Goal: Task Accomplishment & Management: Manage account settings

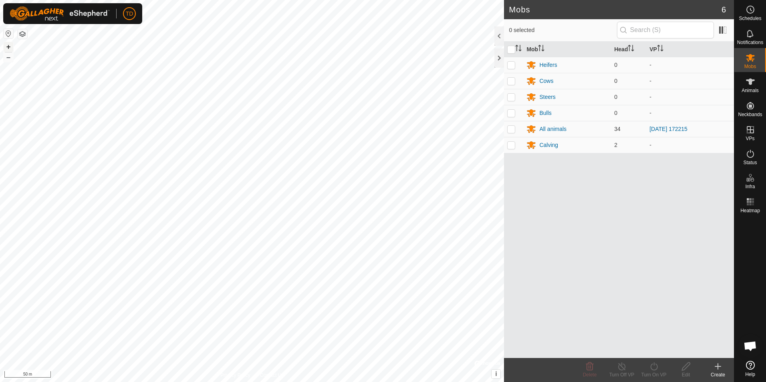
click at [7, 46] on button "+" at bounding box center [9, 47] width 10 height 10
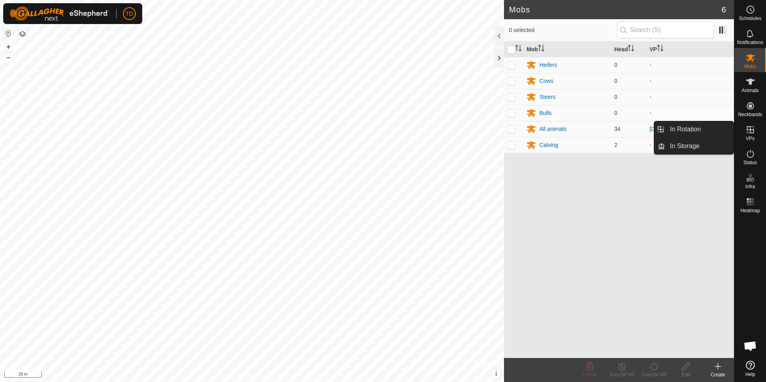
click at [750, 131] on icon at bounding box center [750, 129] width 7 height 7
click at [705, 131] on link "In Rotation" at bounding box center [699, 129] width 68 height 16
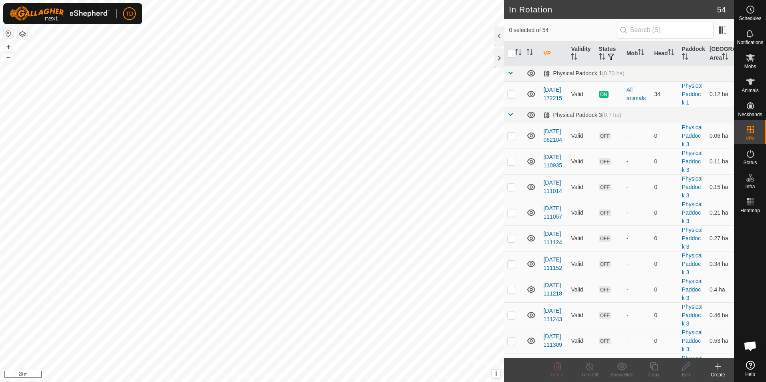
click at [718, 367] on icon at bounding box center [718, 367] width 0 height 6
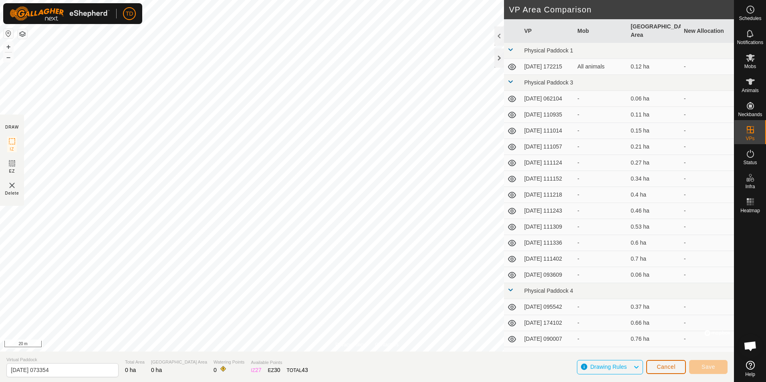
click at [666, 370] on button "Cancel" at bounding box center [666, 367] width 40 height 14
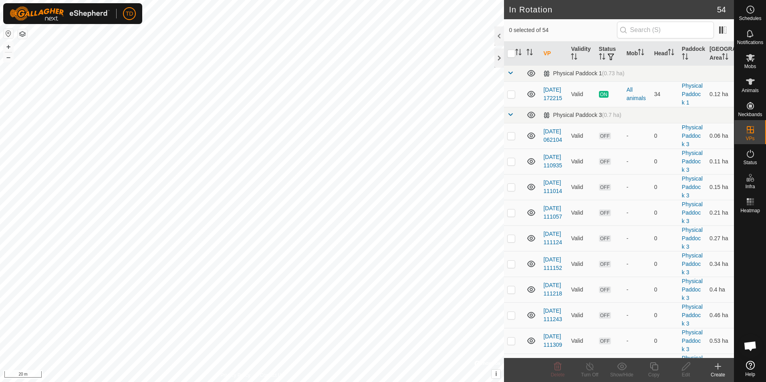
click at [719, 371] on div "Create" at bounding box center [718, 374] width 32 height 7
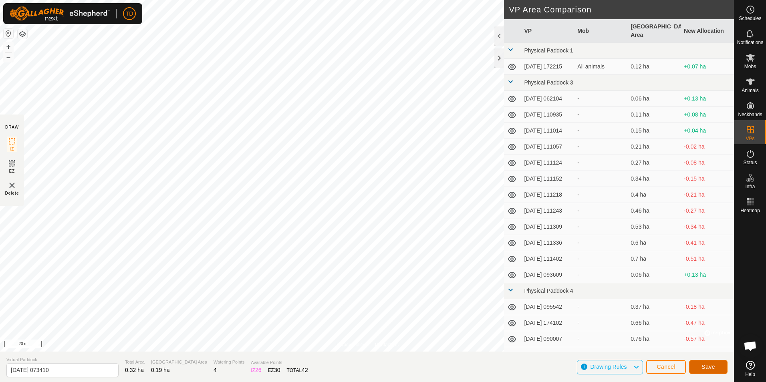
click at [705, 364] on span "Save" at bounding box center [708, 367] width 14 height 6
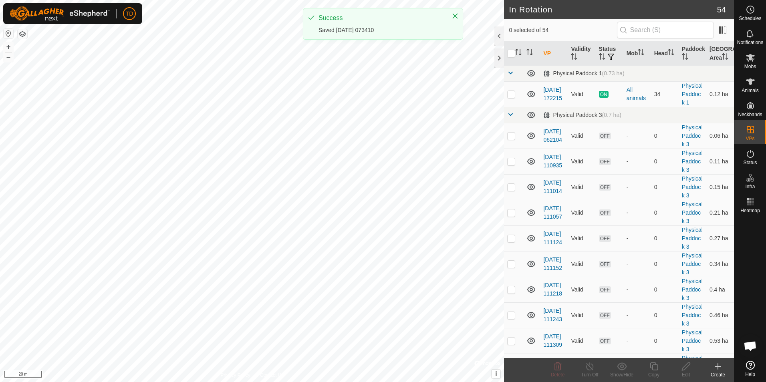
click at [716, 368] on icon at bounding box center [718, 367] width 10 height 10
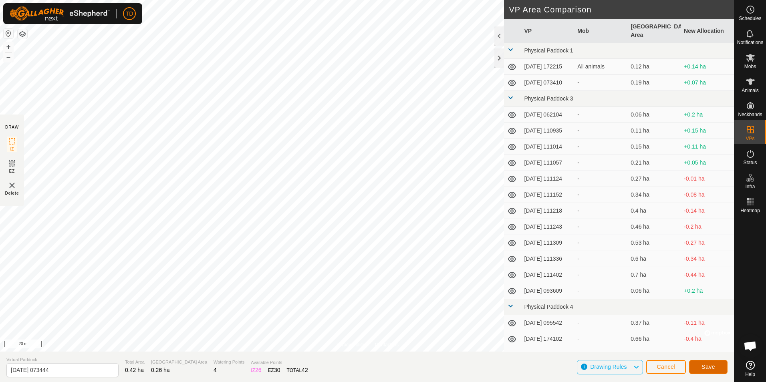
click at [708, 364] on span "Save" at bounding box center [708, 367] width 14 height 6
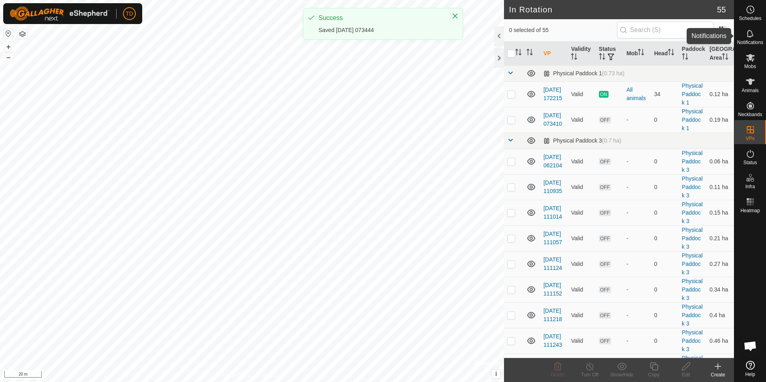
click at [749, 9] on icon at bounding box center [750, 10] width 10 height 10
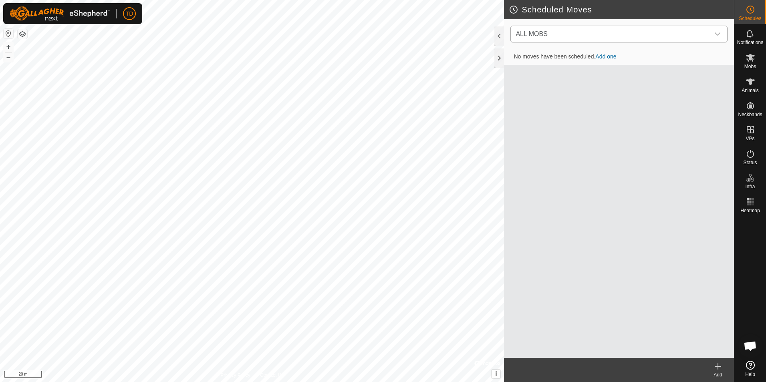
click at [716, 30] on div "dropdown trigger" at bounding box center [717, 34] width 16 height 16
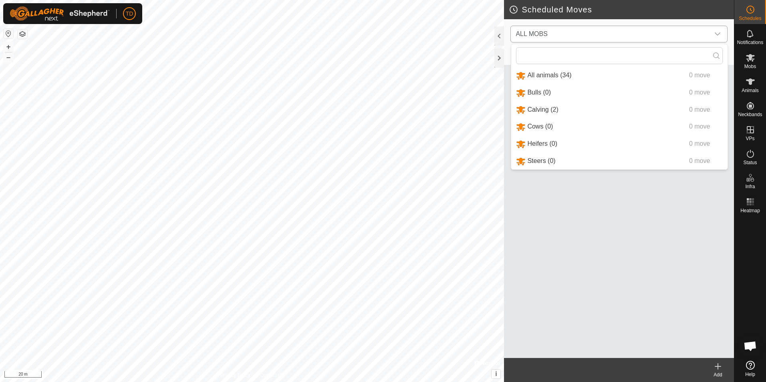
click at [553, 74] on li "All animals (34) 0 move" at bounding box center [619, 75] width 216 height 16
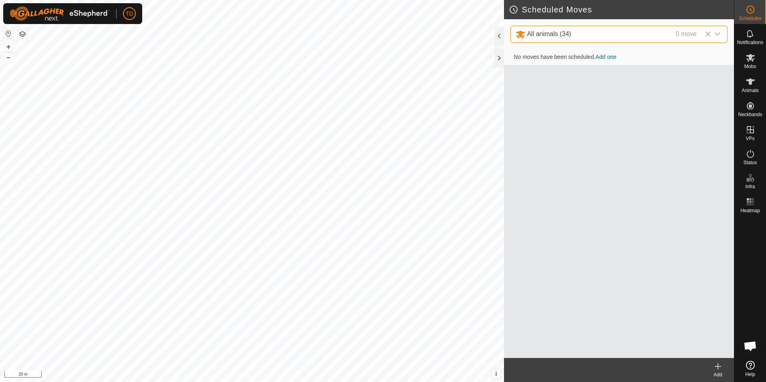
click at [607, 58] on link "Add one" at bounding box center [605, 57] width 21 height 6
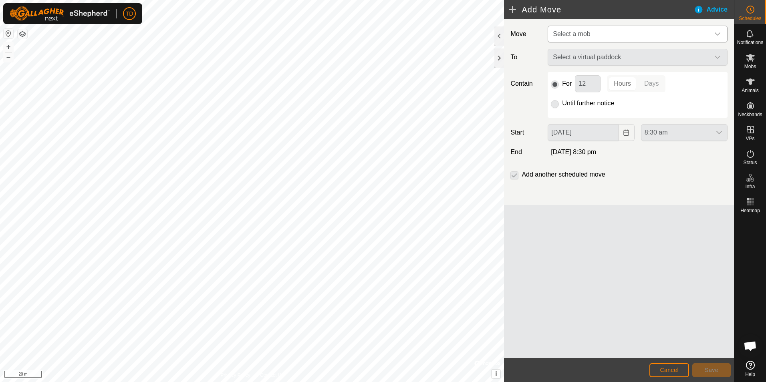
click at [715, 37] on icon "dropdown trigger" at bounding box center [717, 34] width 6 height 6
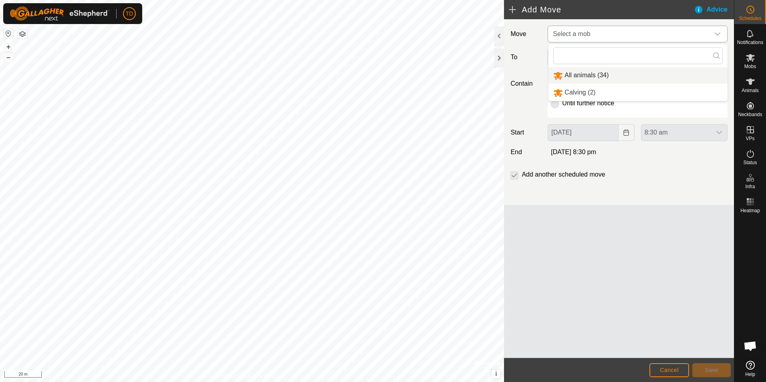
click at [573, 76] on li "All animals (34)" at bounding box center [637, 75] width 179 height 16
click at [720, 58] on icon "dropdown trigger" at bounding box center [717, 57] width 6 height 6
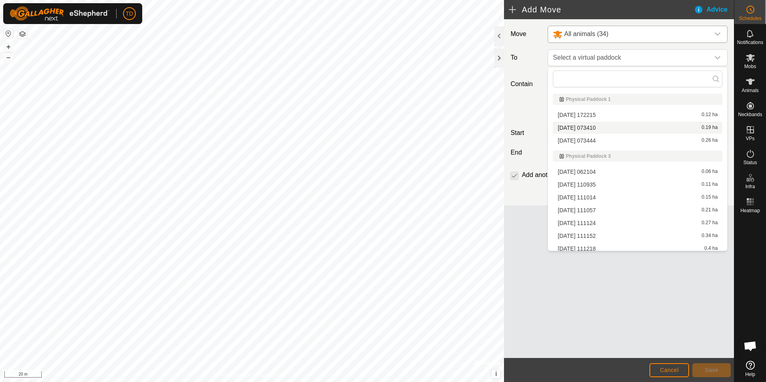
click at [604, 127] on li "[DATE] 073410 0.19 ha" at bounding box center [637, 128] width 169 height 12
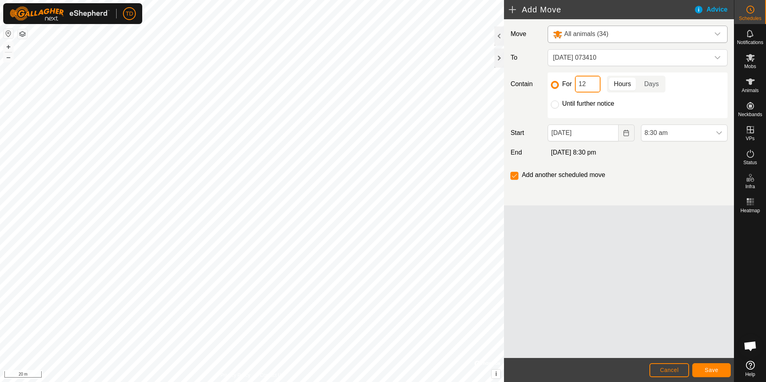
drag, startPoint x: 579, startPoint y: 84, endPoint x: 593, endPoint y: 85, distance: 14.0
click at [593, 85] on input "12" at bounding box center [588, 84] width 26 height 17
type input "8"
click at [625, 83] on p-togglebutton "Hours" at bounding box center [622, 84] width 31 height 17
click at [716, 369] on span "Save" at bounding box center [711, 370] width 14 height 6
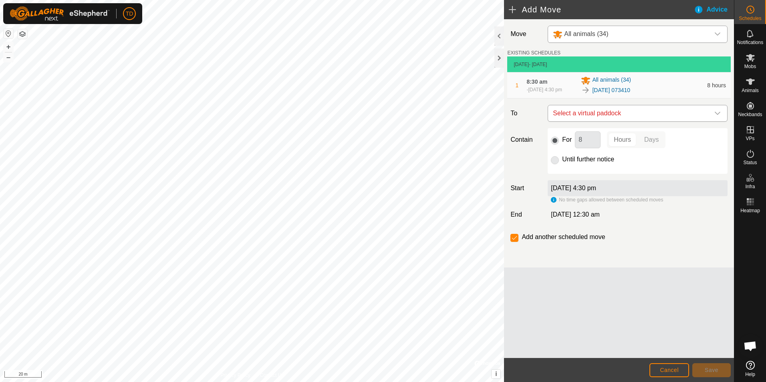
click at [718, 117] on icon "dropdown trigger" at bounding box center [717, 113] width 6 height 6
click at [599, 173] on li "[DATE] 073444 0.26 ha" at bounding box center [637, 174] width 169 height 12
click at [554, 164] on input "Until further notice" at bounding box center [555, 160] width 8 height 8
radio input "true"
checkbox input "false"
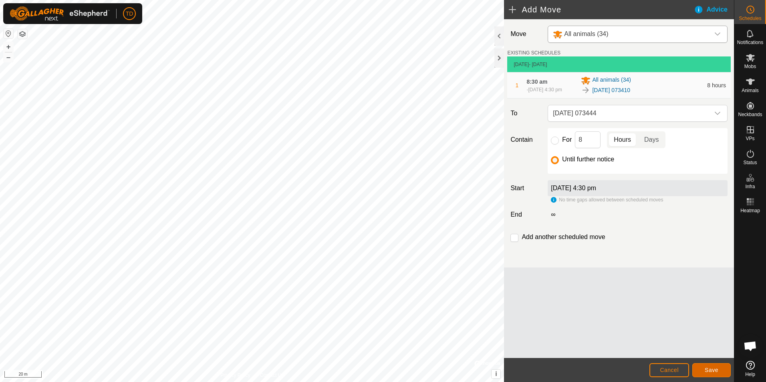
click at [711, 369] on span "Save" at bounding box center [711, 370] width 14 height 6
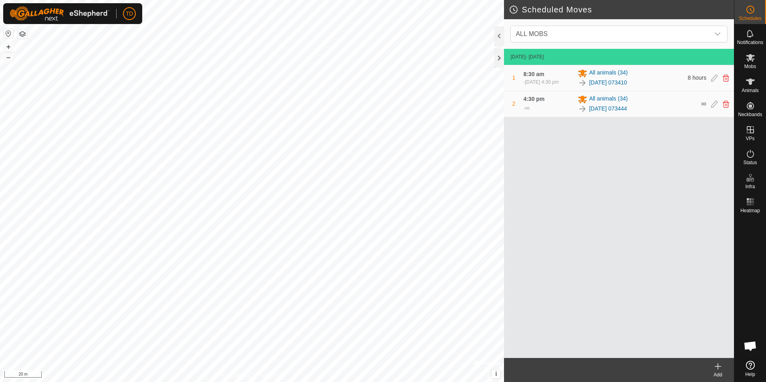
click at [20, 34] on button "button" at bounding box center [23, 34] width 10 height 10
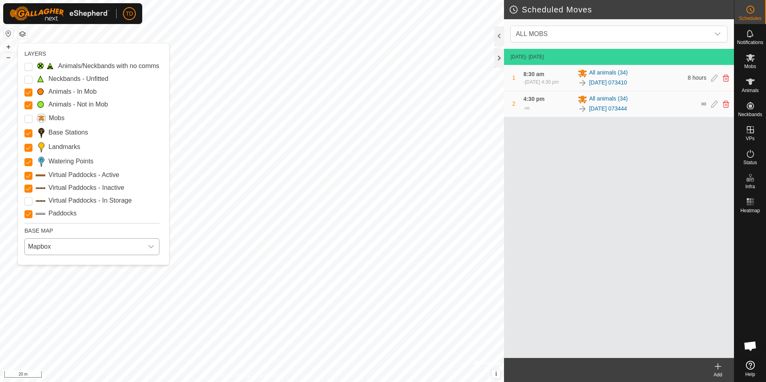
click at [154, 247] on icon "dropdown trigger" at bounding box center [151, 246] width 6 height 3
click at [98, 266] on li "Azure" at bounding box center [93, 265] width 136 height 16
click at [153, 247] on icon "dropdown trigger" at bounding box center [151, 247] width 6 height 6
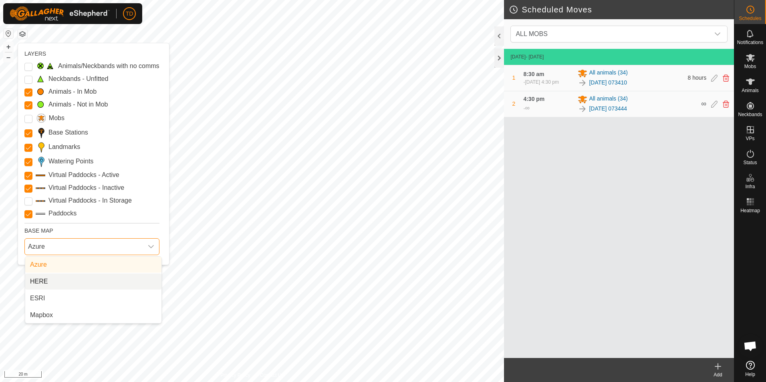
click at [38, 285] on li "HERE" at bounding box center [93, 282] width 136 height 16
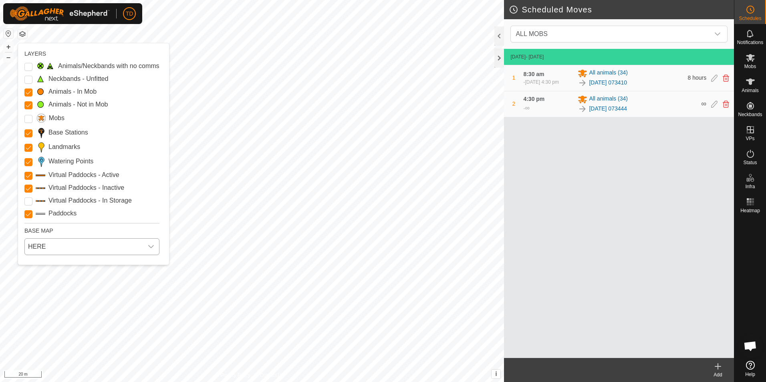
click at [153, 247] on icon "dropdown trigger" at bounding box center [151, 246] width 6 height 3
click at [52, 298] on li "ESRI" at bounding box center [93, 298] width 136 height 16
click at [153, 246] on icon "dropdown trigger" at bounding box center [151, 247] width 6 height 6
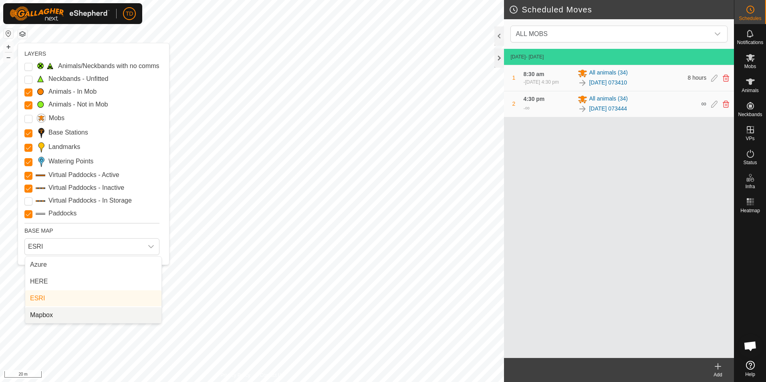
click at [68, 316] on li "Mapbox" at bounding box center [93, 315] width 136 height 16
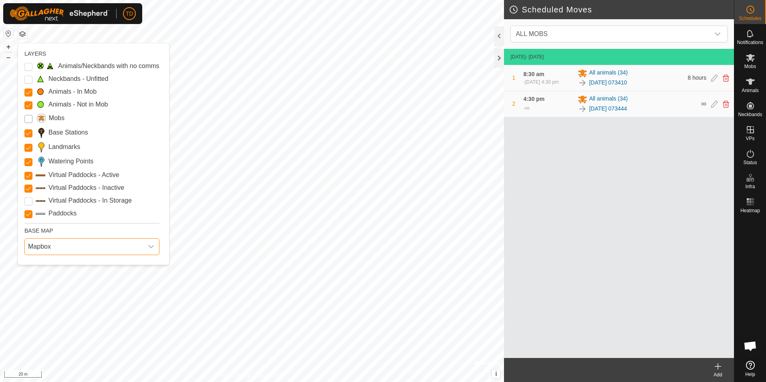
click at [27, 121] on input "Mobs" at bounding box center [28, 119] width 8 height 8
click at [28, 65] on Issue "Animals/Neckbands with no comms" at bounding box center [28, 67] width 8 height 8
click at [20, 32] on button "button" at bounding box center [23, 34] width 10 height 10
